Goal: Task Accomplishment & Management: Use online tool/utility

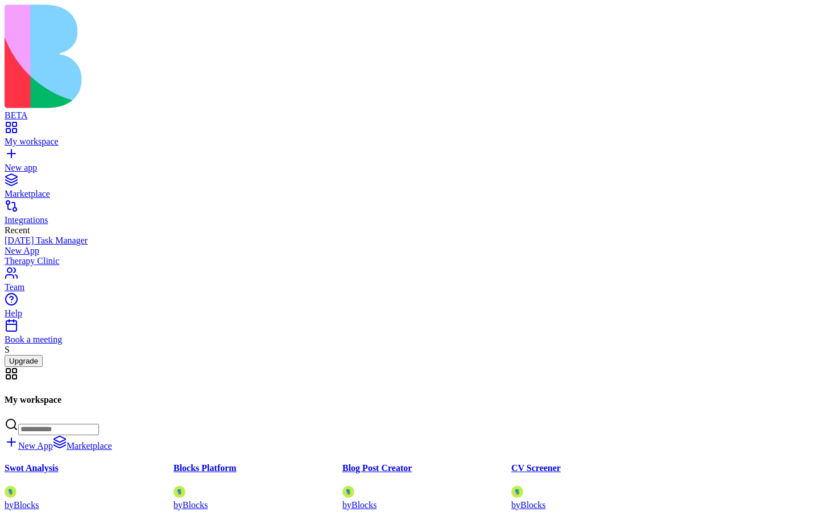
click at [44, 215] on div "Integrations" at bounding box center [420, 220] width 830 height 10
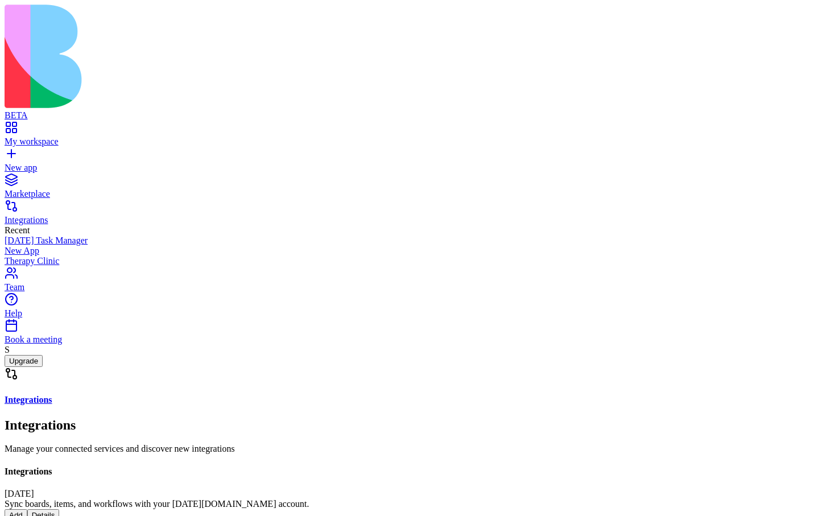
scroll to position [13, 0]
click at [59, 136] on div "My workspace" at bounding box center [420, 141] width 830 height 10
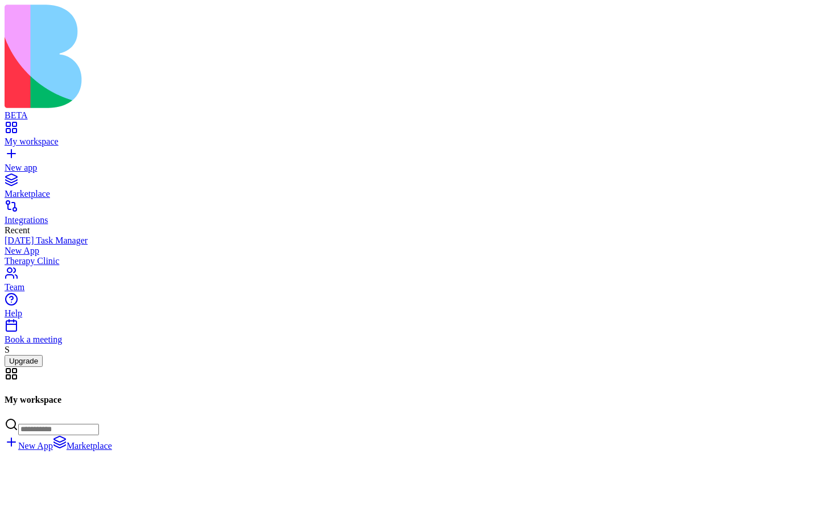
scroll to position [1301, 0]
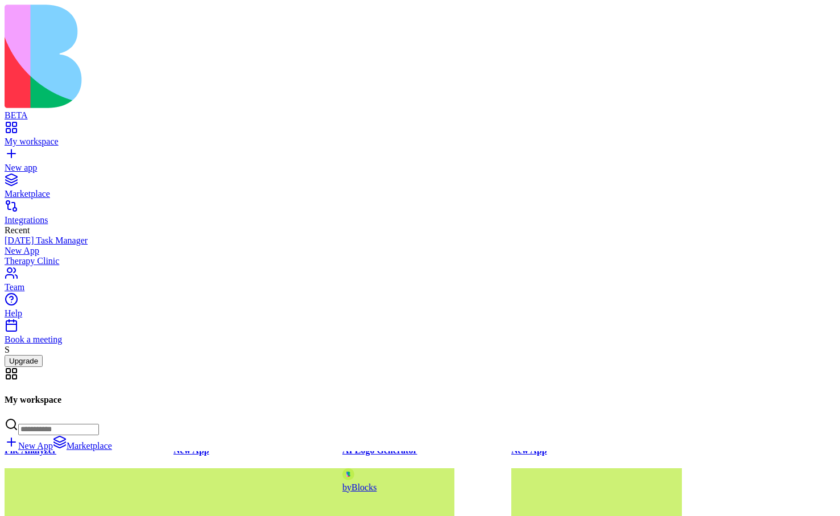
scroll to position [30528, 0]
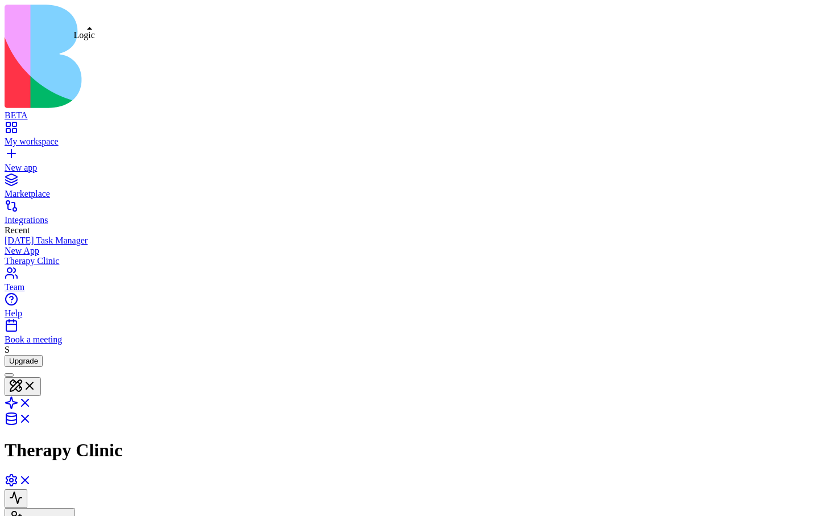
click at [32, 401] on link at bounding box center [18, 406] width 27 height 10
click at [18, 126] on link "My workspace" at bounding box center [420, 136] width 830 height 20
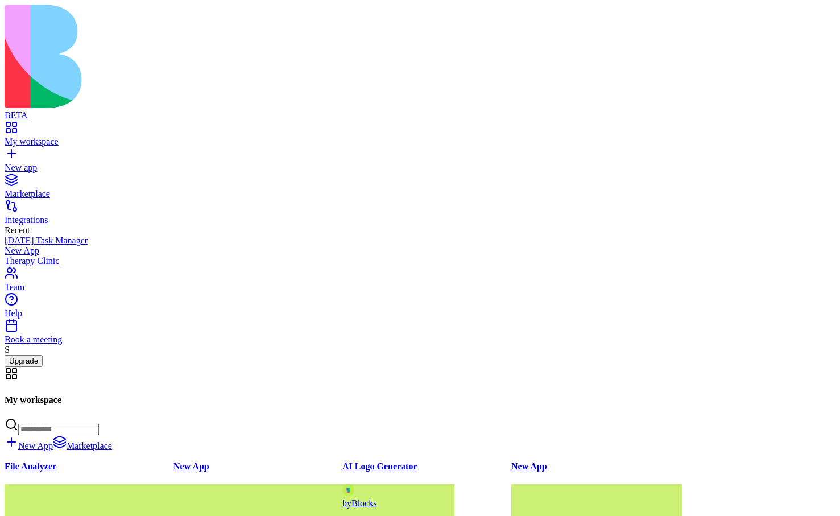
scroll to position [30534, 0]
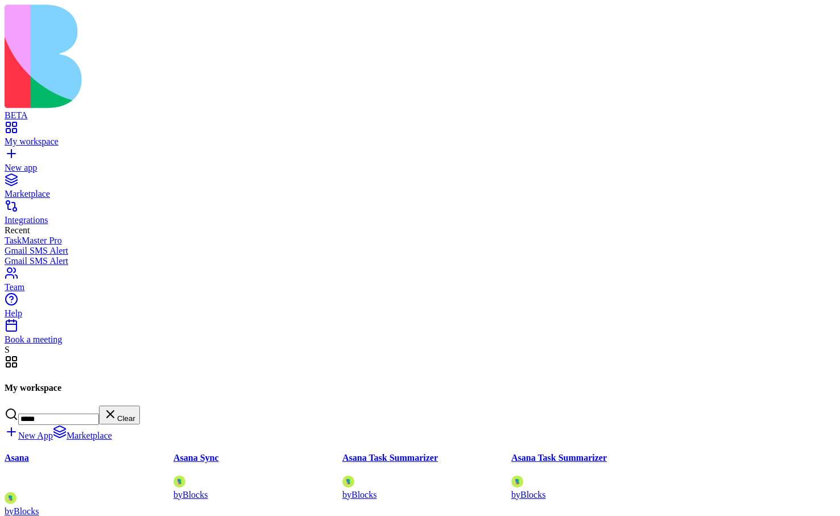
type input "*****"
click at [173, 475] on div "Create tasks, update projects, and sync team workflows." at bounding box center [89, 483] width 169 height 16
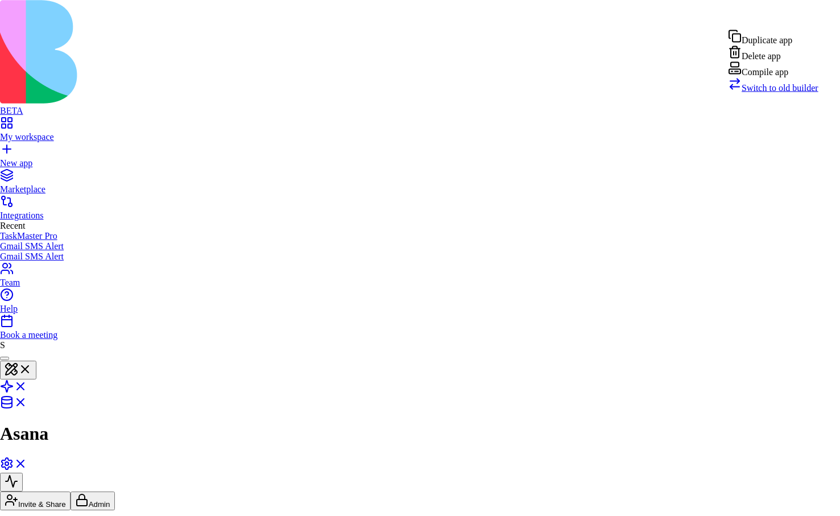
click at [782, 93] on span "Switch to old builder" at bounding box center [779, 88] width 77 height 10
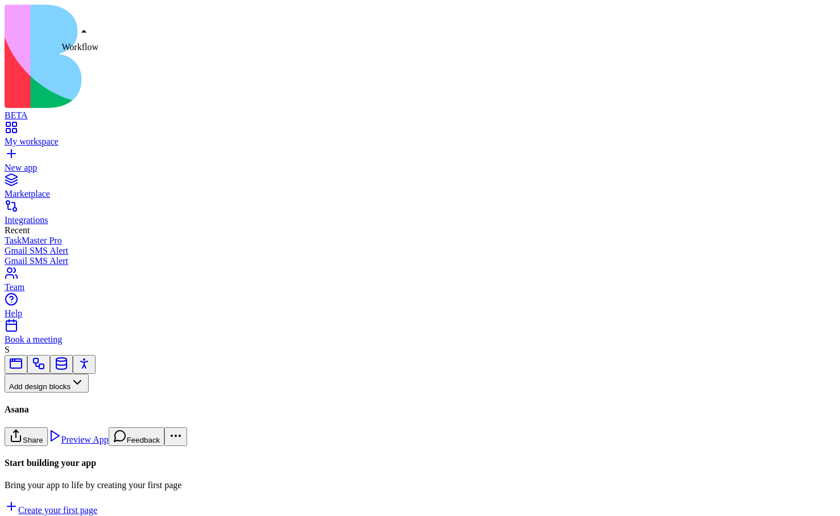
click at [45, 363] on link at bounding box center [39, 367] width 14 height 9
click at [62, 392] on button "Workflows" at bounding box center [33, 401] width 57 height 19
click at [81, 361] on div "Actions" at bounding box center [60, 355] width 54 height 16
click at [72, 301] on div "Password Field Password Field" at bounding box center [98, 302] width 56 height 10
click at [52, 392] on button "Actions" at bounding box center [29, 401] width 48 height 19
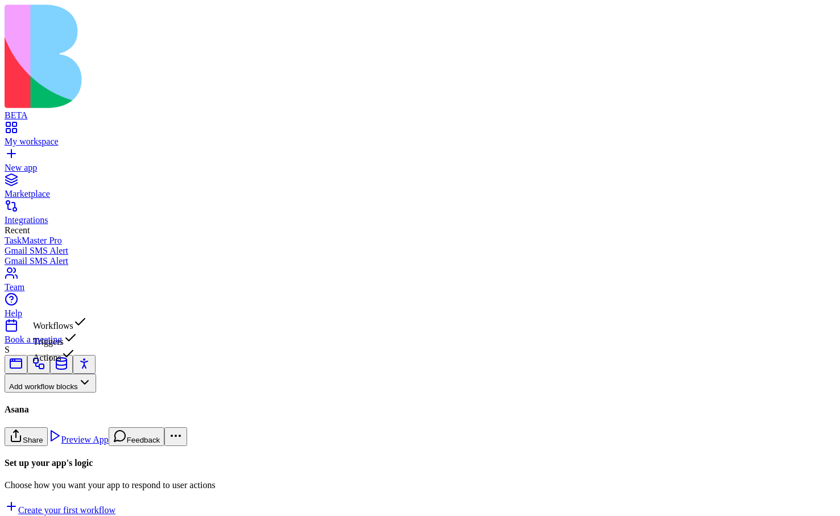
click at [63, 343] on div "Triggers" at bounding box center [60, 339] width 54 height 16
click at [81, 448] on div "AsanaTrigger" at bounding box center [76, 453] width 142 height 10
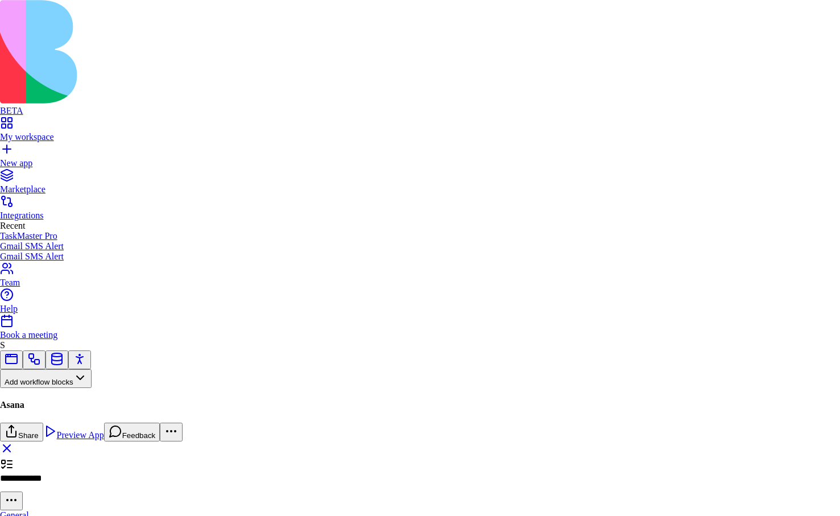
type textarea "**********"
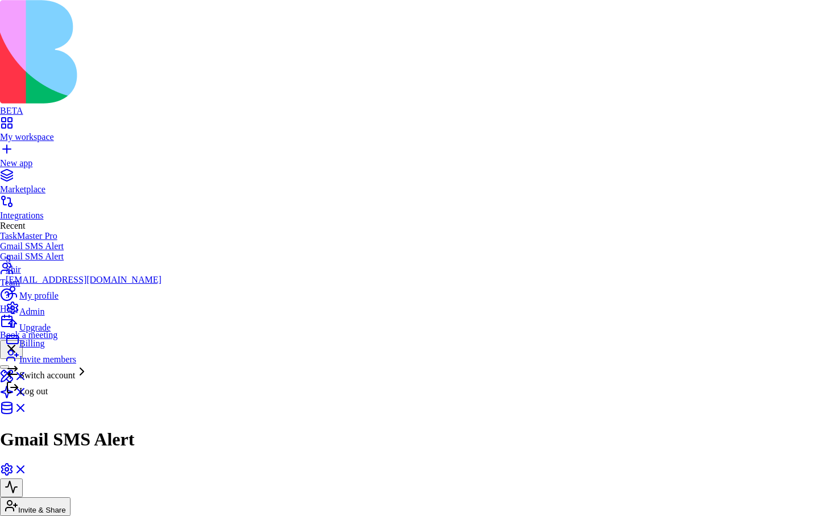
click at [44, 348] on span "Billing" at bounding box center [31, 343] width 25 height 10
